Goal: Task Accomplishment & Management: Use online tool/utility

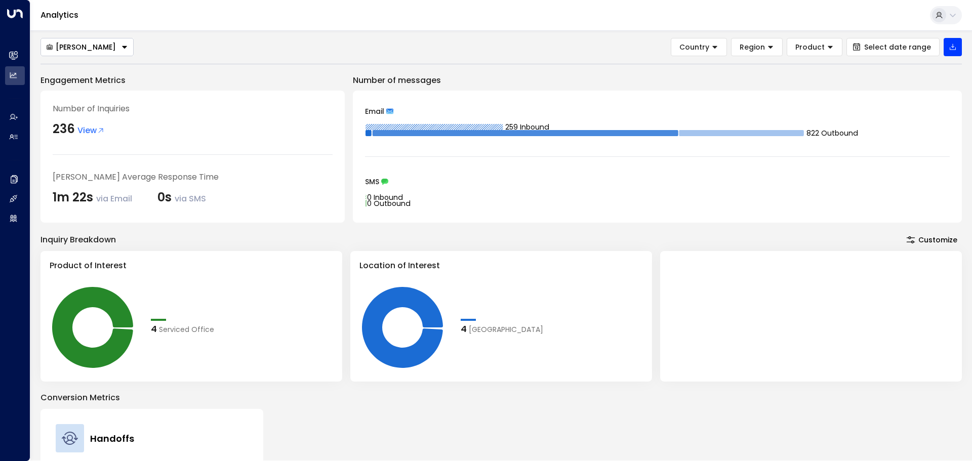
click at [172, 41] on div "[PERSON_NAME] Country Region Product Select date range" at bounding box center [500, 47] width 921 height 18
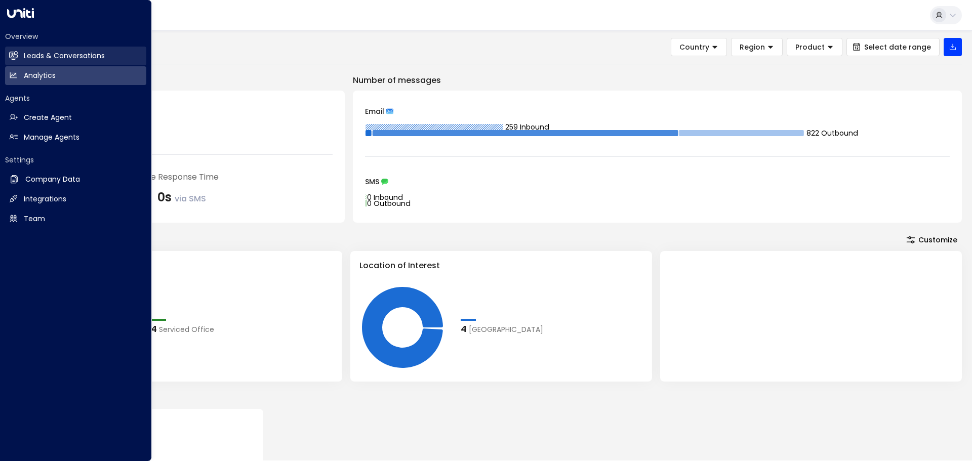
click at [18, 58] on link "Leads & Conversations Leads & Conversations" at bounding box center [75, 56] width 141 height 19
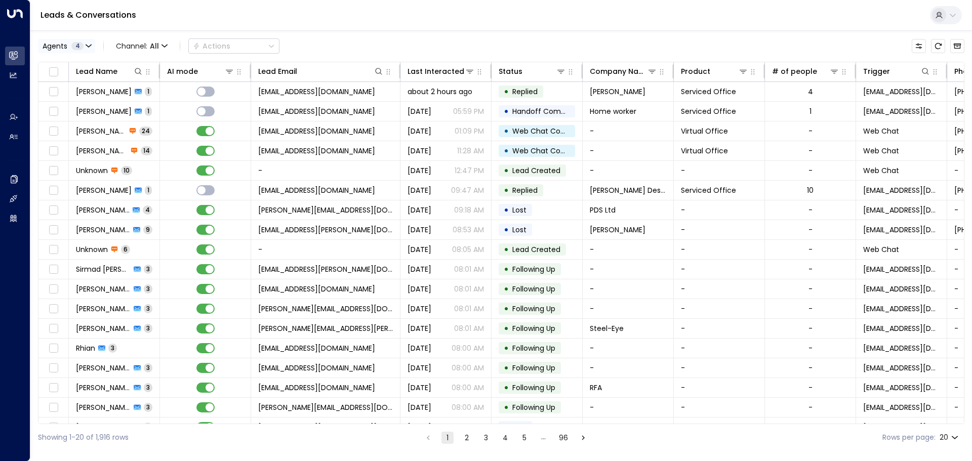
click at [83, 47] on span "4" at bounding box center [77, 46] width 12 height 8
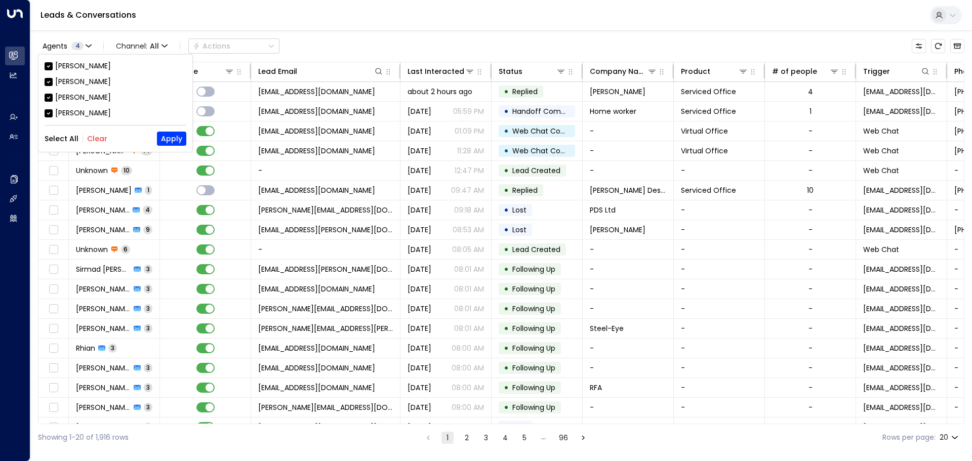
click at [93, 139] on button "Clear" at bounding box center [97, 139] width 20 height 8
click at [84, 96] on div "[PERSON_NAME]" at bounding box center [83, 97] width 56 height 11
click at [171, 135] on button "Apply" at bounding box center [171, 139] width 29 height 14
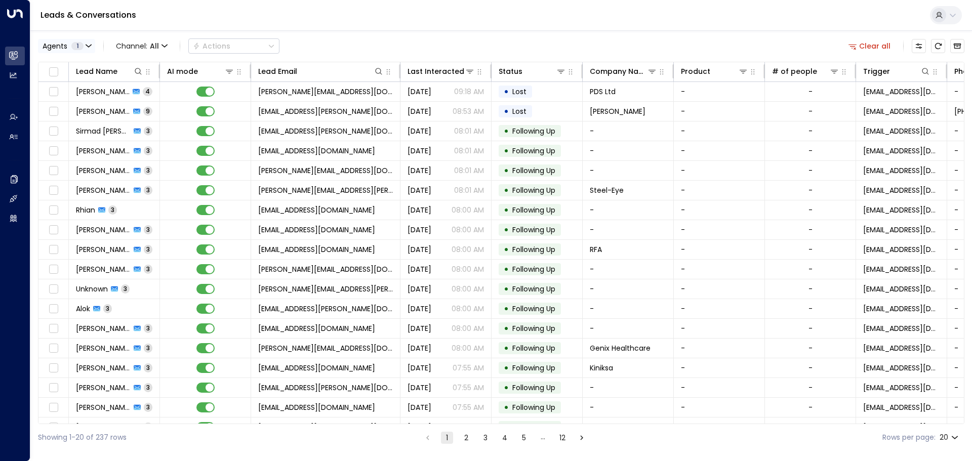
click at [85, 47] on button "Agents 1" at bounding box center [66, 46] width 57 height 14
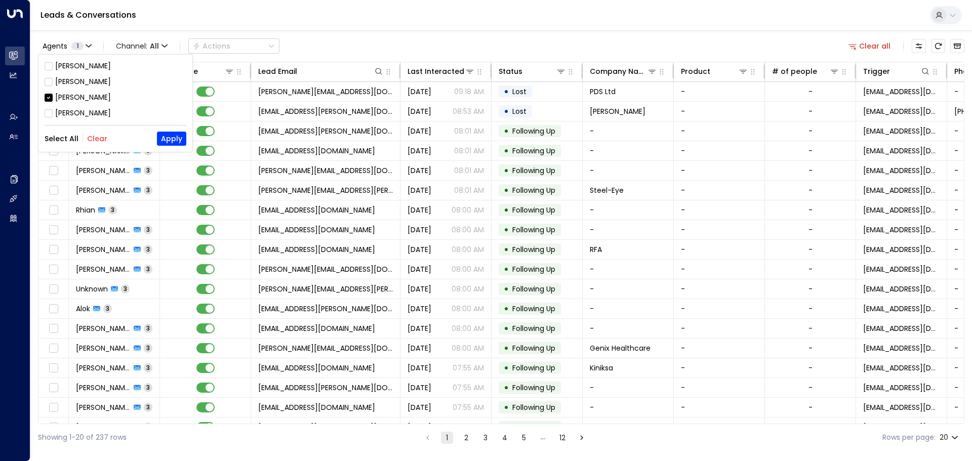
click at [65, 79] on div "[PERSON_NAME]" at bounding box center [83, 81] width 56 height 11
click at [68, 98] on div "[PERSON_NAME]" at bounding box center [83, 97] width 56 height 11
click at [168, 137] on button "Apply" at bounding box center [171, 139] width 29 height 14
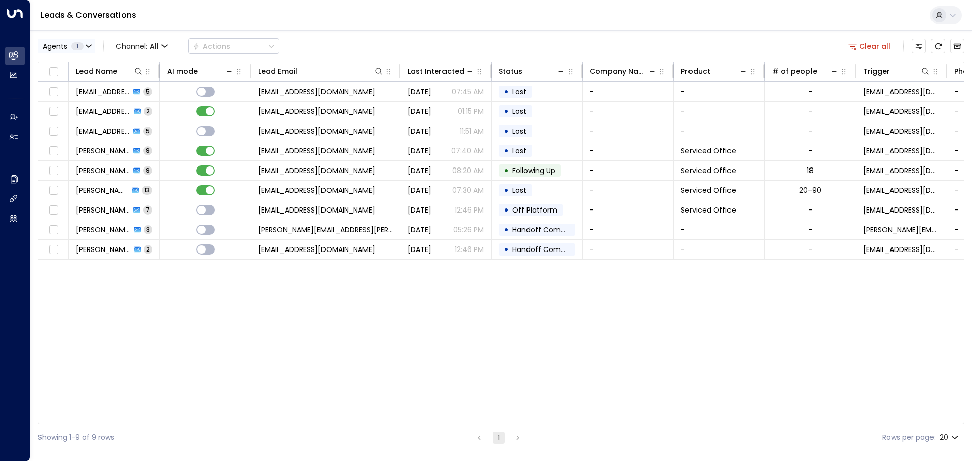
click at [72, 50] on button "Agents 1" at bounding box center [66, 46] width 57 height 14
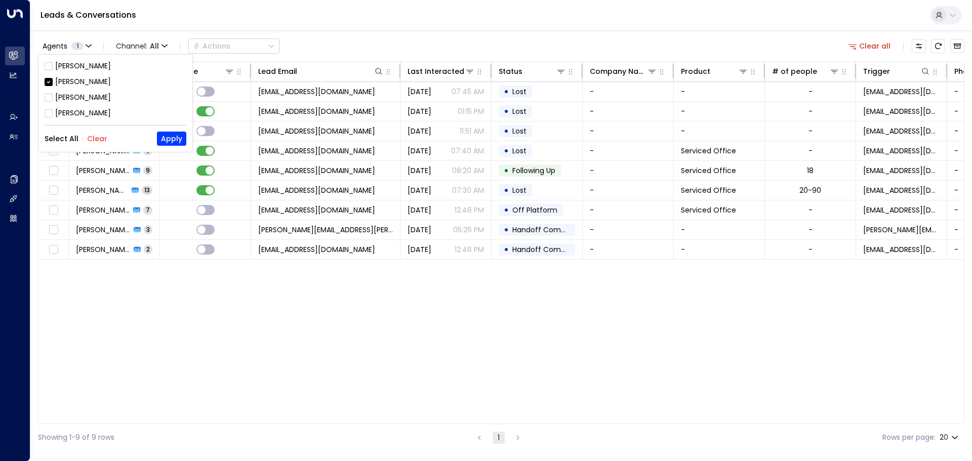
click at [70, 78] on div "[PERSON_NAME]" at bounding box center [83, 81] width 56 height 11
click at [66, 67] on div "[PERSON_NAME]" at bounding box center [83, 66] width 56 height 11
click at [180, 139] on button "Apply" at bounding box center [171, 139] width 29 height 14
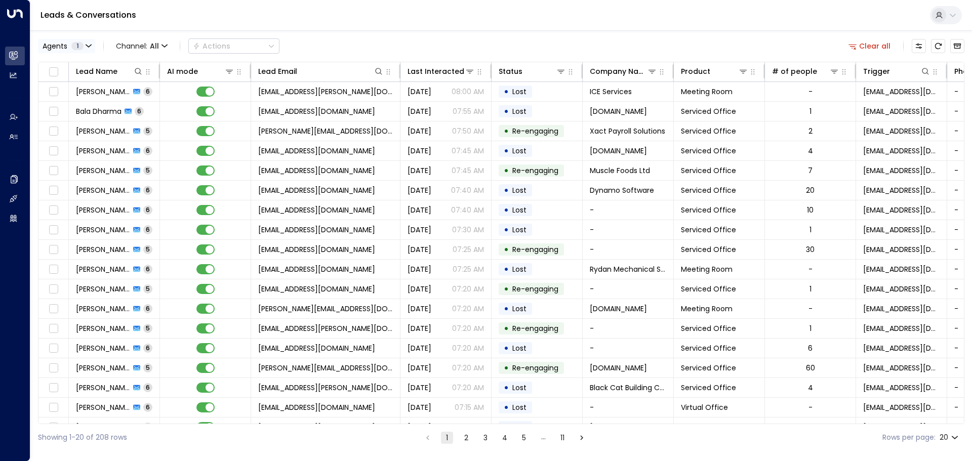
click at [56, 48] on span "Agents" at bounding box center [55, 46] width 25 height 7
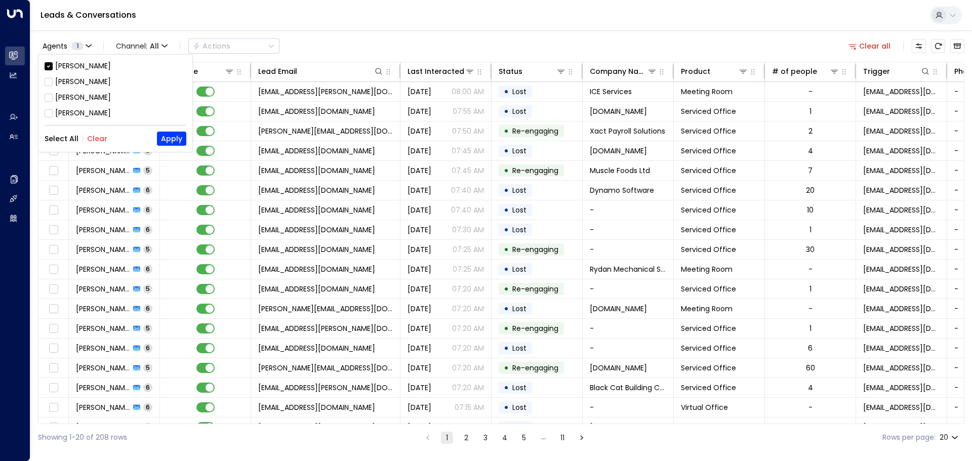
click at [62, 63] on div "[PERSON_NAME]" at bounding box center [83, 66] width 56 height 11
click at [74, 96] on div "[PERSON_NAME]" at bounding box center [83, 97] width 56 height 11
click at [178, 139] on button "Apply" at bounding box center [171, 139] width 29 height 14
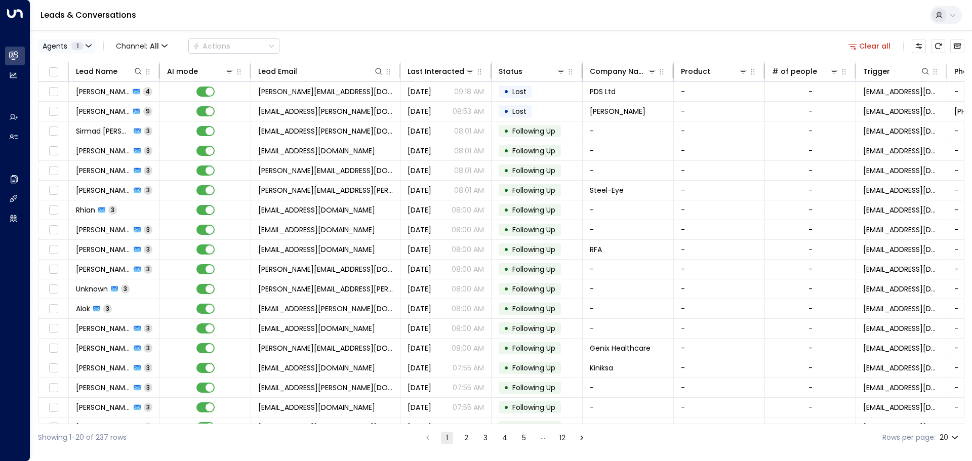
click at [92, 41] on button "Agents 1" at bounding box center [66, 46] width 57 height 14
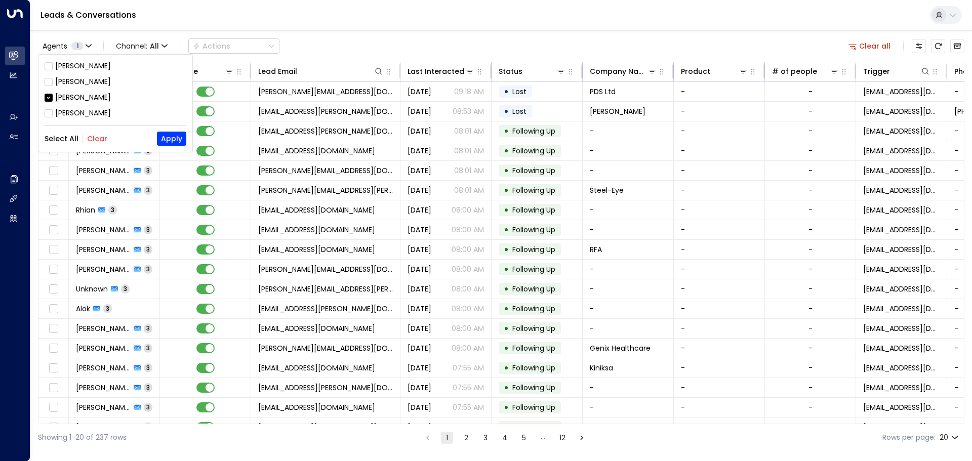
click at [334, 18] on div at bounding box center [486, 230] width 972 height 461
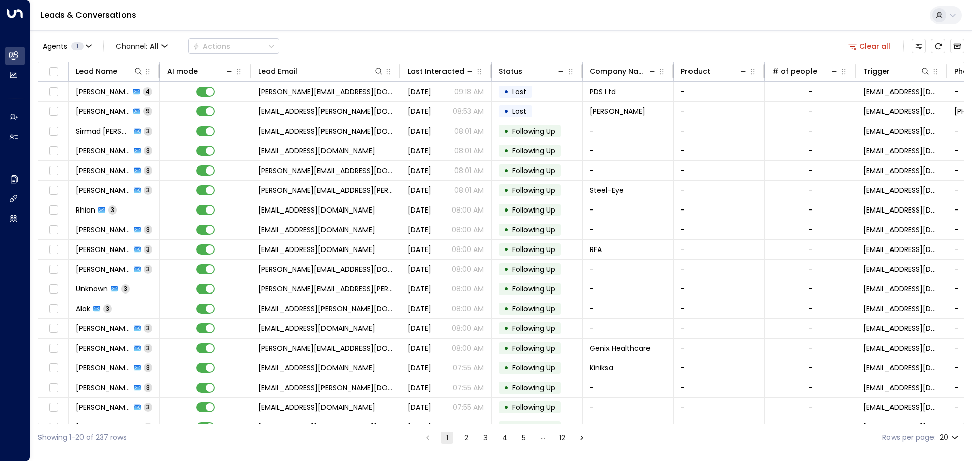
click at [440, 13] on div "Leads & Conversations" at bounding box center [500, 15] width 941 height 31
click at [370, 13] on div "Leads & Conversations" at bounding box center [500, 15] width 941 height 31
